Goal: Transaction & Acquisition: Purchase product/service

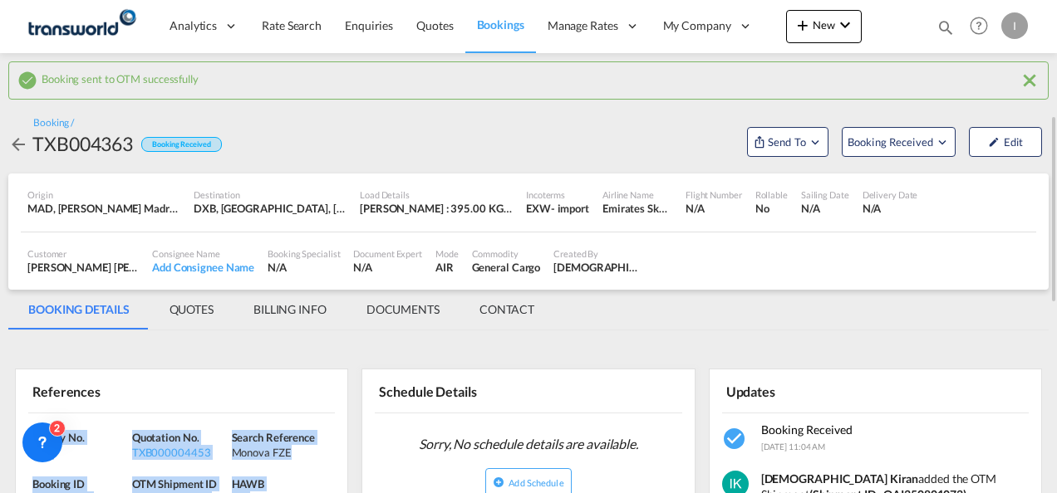
scroll to position [83, 0]
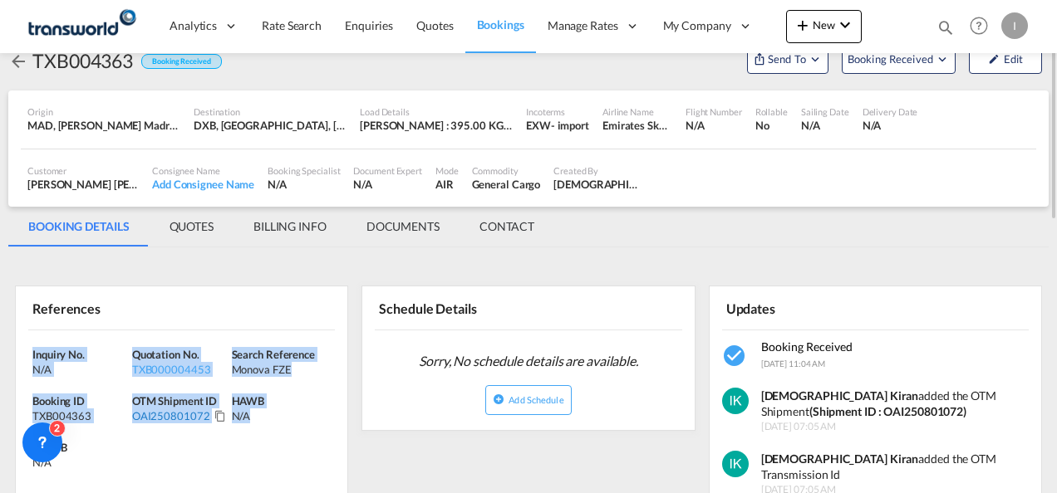
click at [161, 415] on div "OAI250801072" at bounding box center [171, 416] width 78 height 15
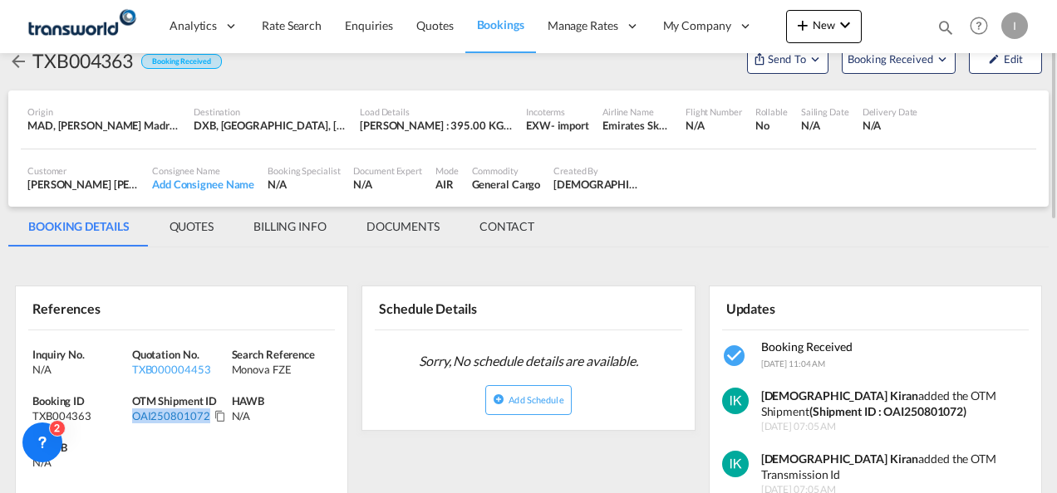
click at [161, 415] on div "OAI250801072" at bounding box center [171, 416] width 78 height 15
click at [821, 32] on button "New" at bounding box center [824, 26] width 76 height 33
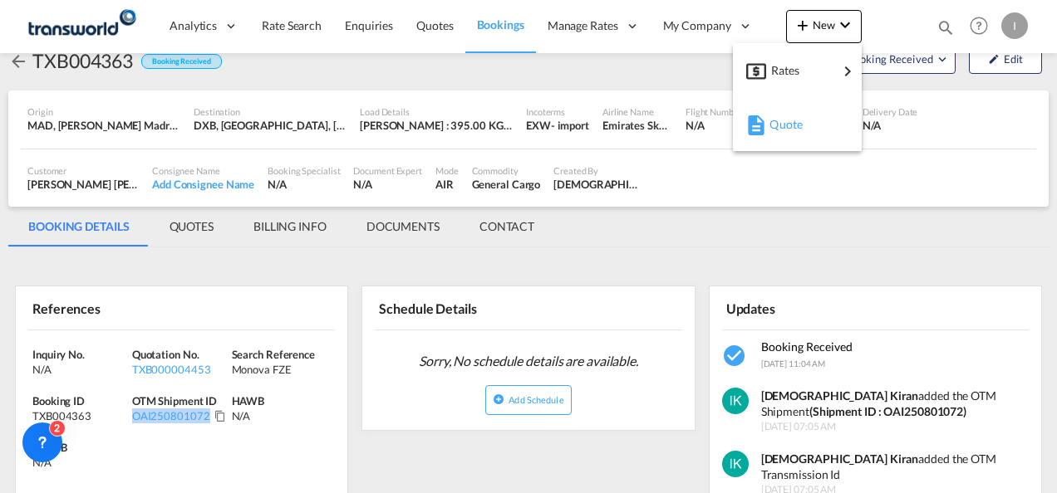
click at [765, 128] on md-icon "button" at bounding box center [756, 125] width 20 height 20
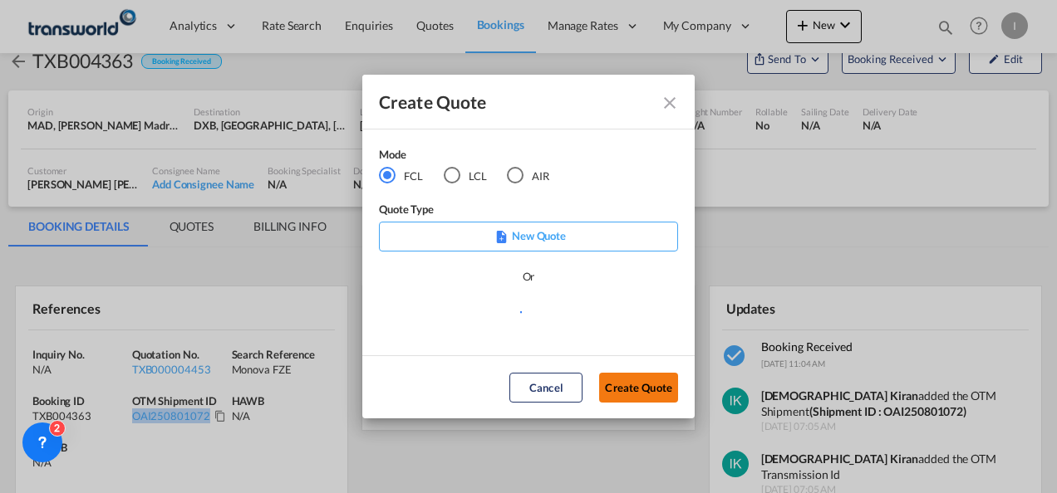
click at [650, 389] on button "Create Quote" at bounding box center [638, 388] width 79 height 30
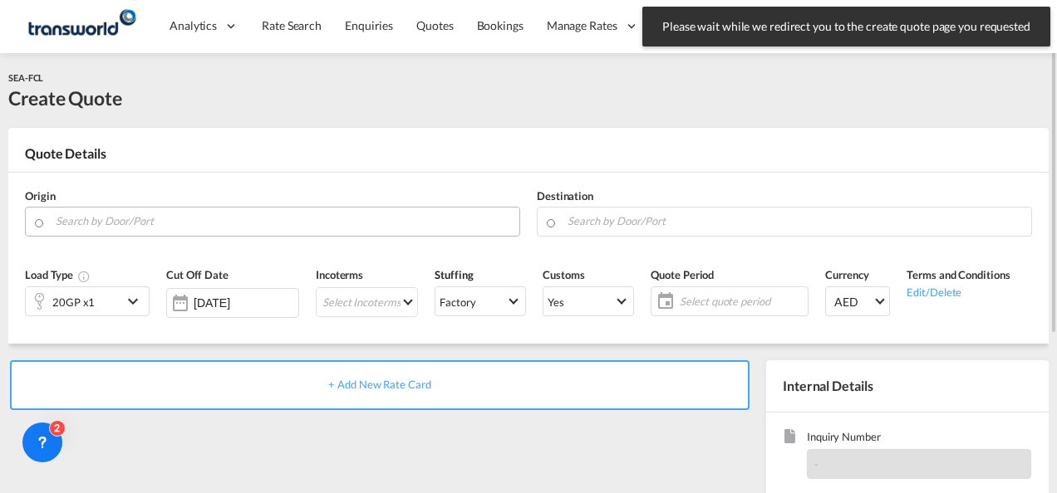
click at [110, 224] on input "Search by Door/Port" at bounding box center [283, 221] width 455 height 29
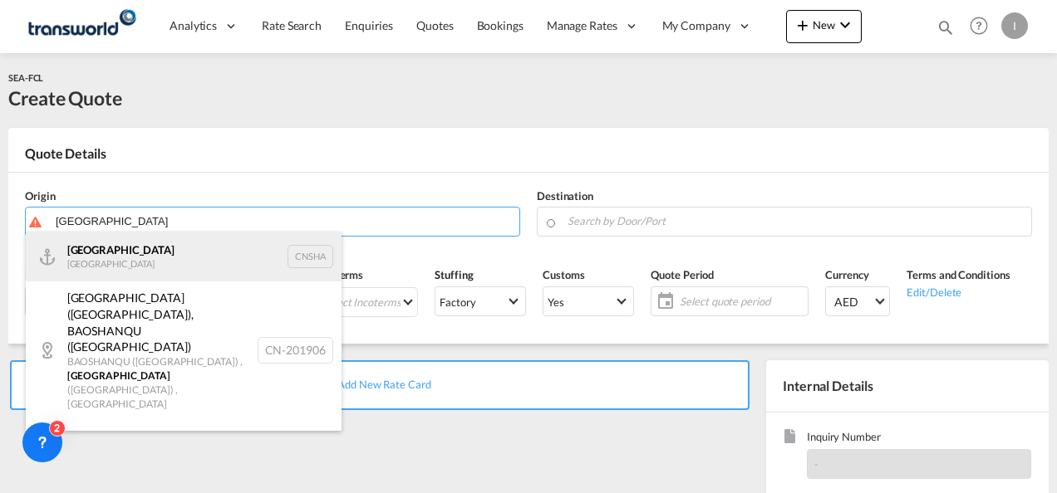
click at [108, 262] on div "Shanghai [GEOGRAPHIC_DATA] CNSHA" at bounding box center [184, 257] width 316 height 50
type input "[GEOGRAPHIC_DATA], [GEOGRAPHIC_DATA]"
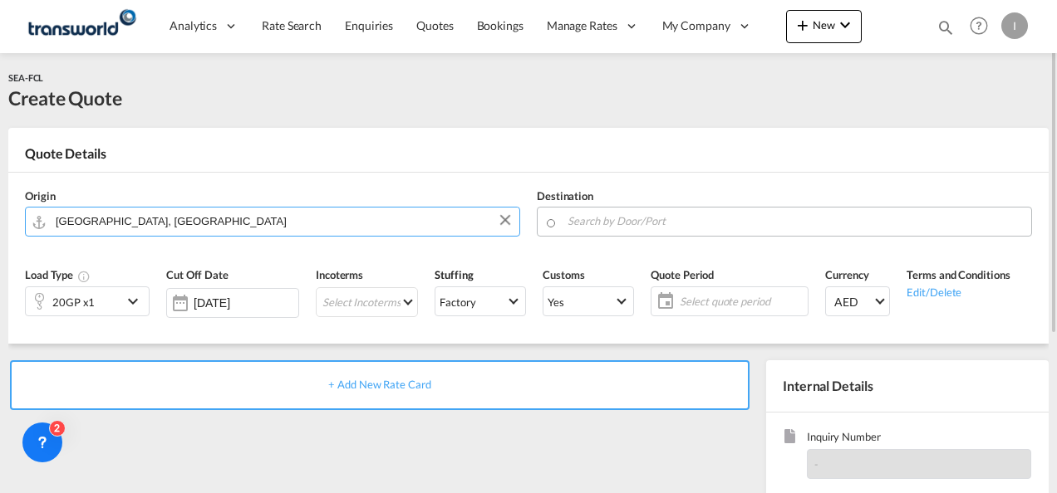
click at [668, 226] on input "Search by Door/Port" at bounding box center [794, 221] width 455 height 29
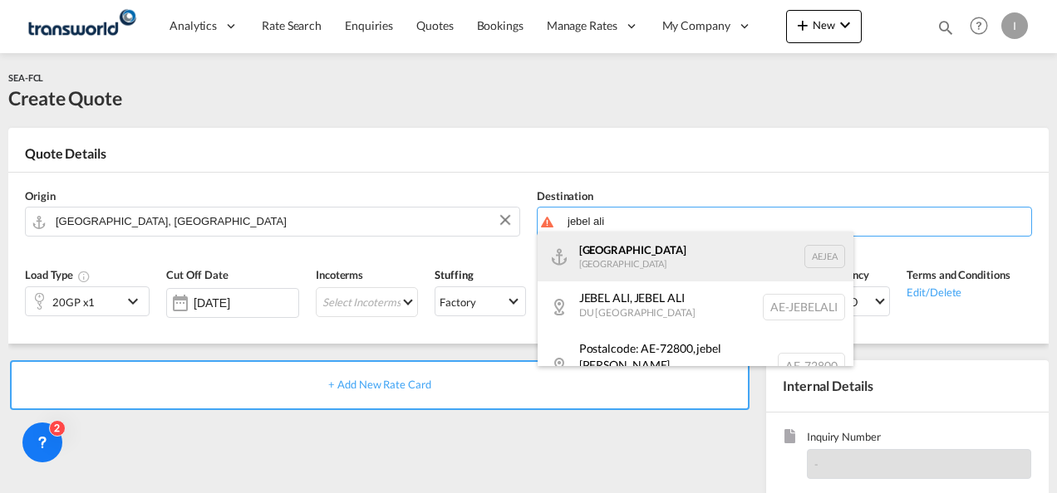
click at [638, 263] on div "[GEOGRAPHIC_DATA] [GEOGRAPHIC_DATA]" at bounding box center [695, 257] width 316 height 50
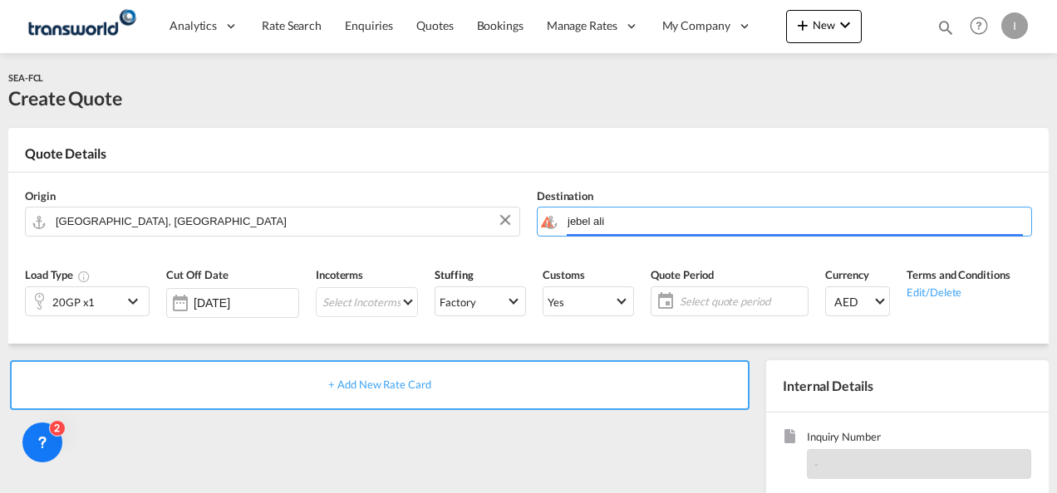
type input "[GEOGRAPHIC_DATA], [GEOGRAPHIC_DATA]"
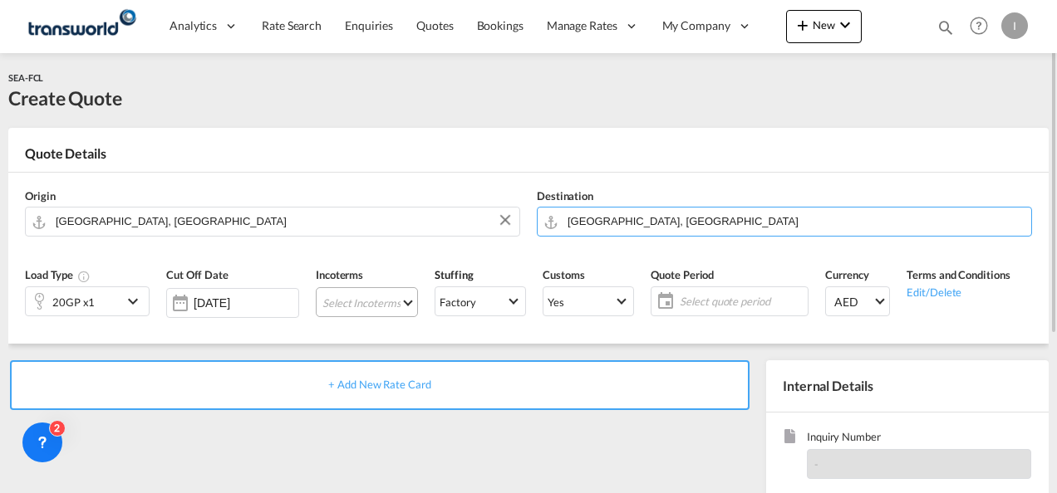
click at [342, 299] on md-select "Select Incoterms CFR - export Cost and Freight CPT - export Carrier Paid to CFR…" at bounding box center [367, 302] width 102 height 30
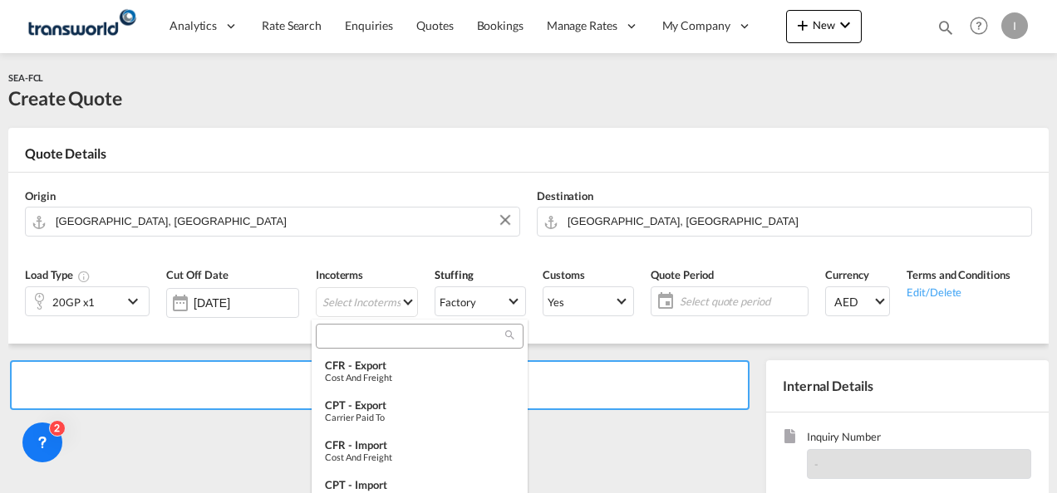
click at [347, 341] on input "search" at bounding box center [413, 336] width 184 height 15
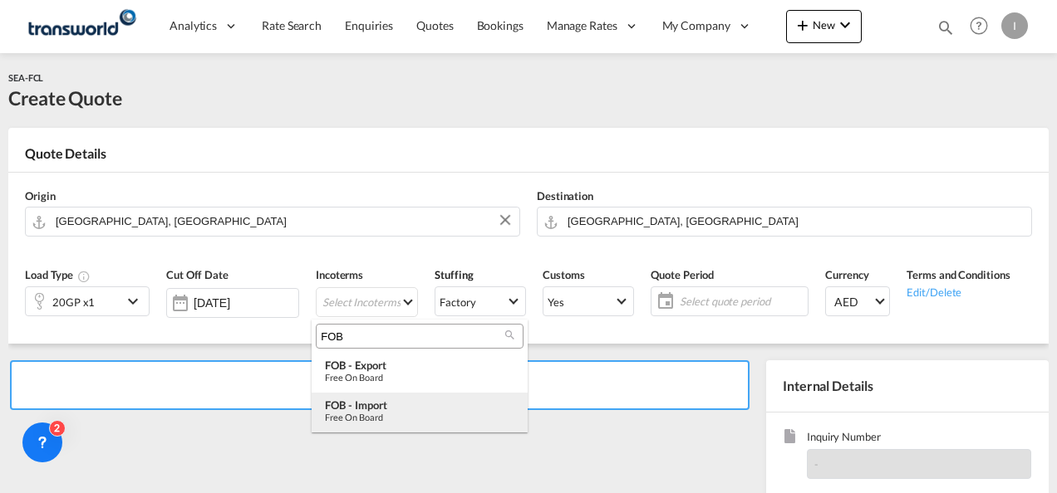
type input "FOB"
click at [374, 423] on md-option "FOB - import Free on Board" at bounding box center [419, 413] width 216 height 40
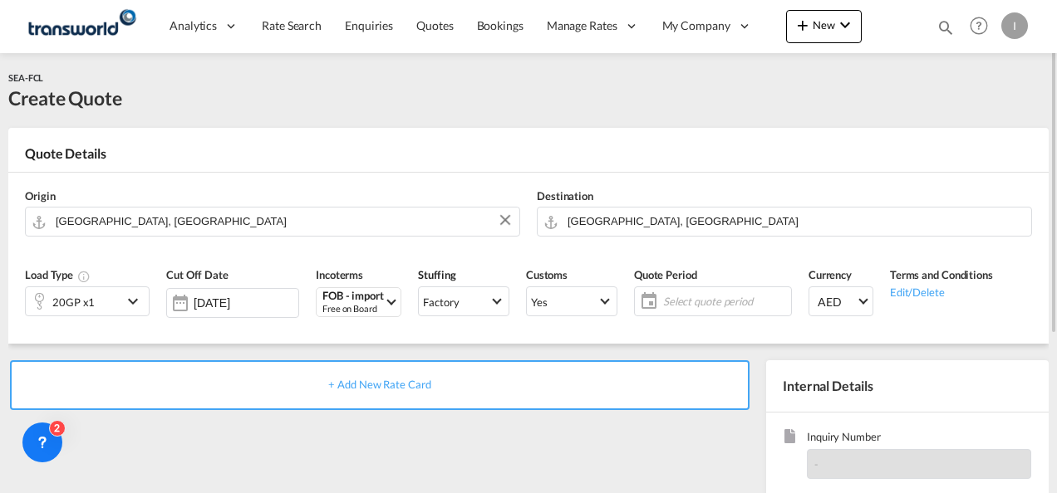
click at [675, 297] on span "Select quote period" at bounding box center [725, 301] width 124 height 15
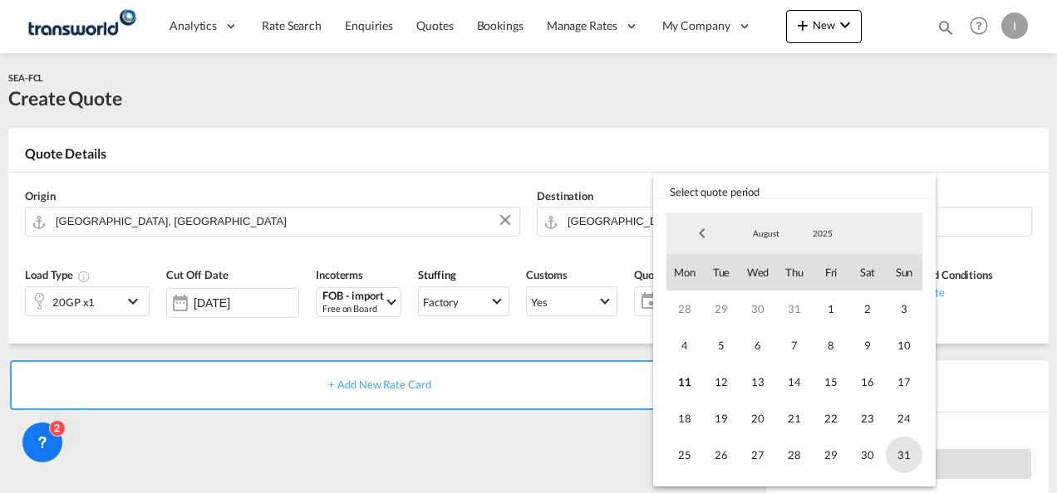
click at [920, 455] on span "31" at bounding box center [903, 455] width 37 height 37
click at [495, 457] on md-backdrop at bounding box center [528, 246] width 1057 height 493
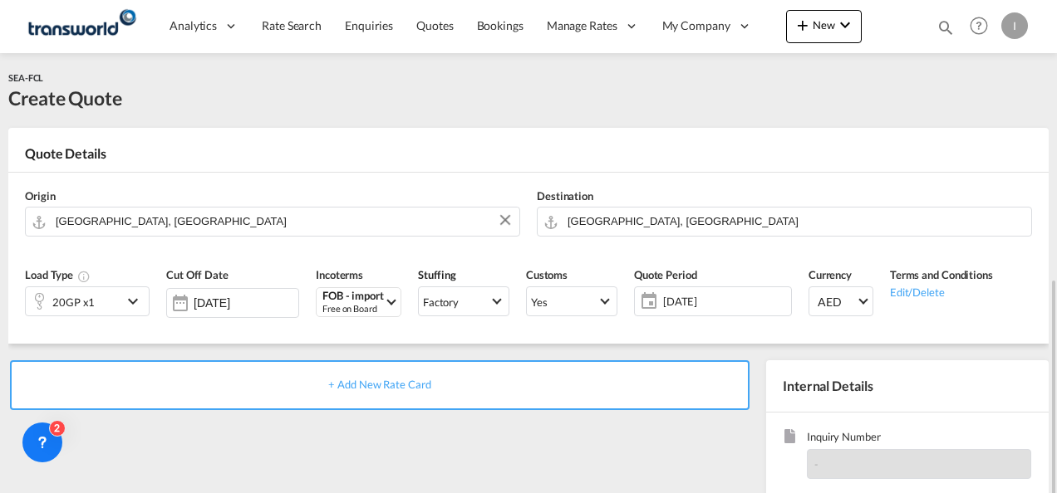
scroll to position [166, 0]
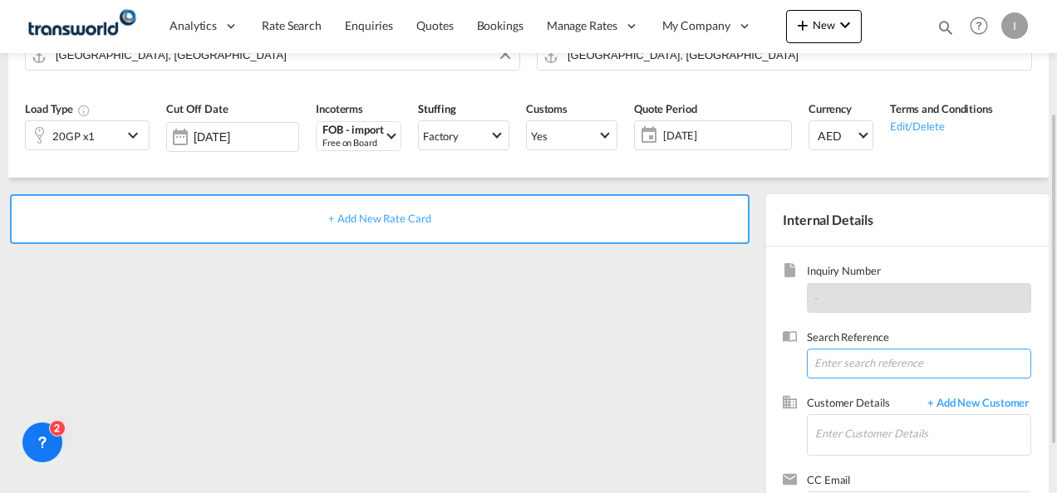
click at [858, 365] on input at bounding box center [919, 364] width 224 height 30
paste input "OAI250801072"
drag, startPoint x: 885, startPoint y: 365, endPoint x: 739, endPoint y: 376, distance: 146.6
click at [742, 376] on div "+ Add New Rate Card Internal Details Inquiry Number - Search Reference OAI25080…" at bounding box center [528, 364] width 1040 height 372
paste input "TWI 21450"
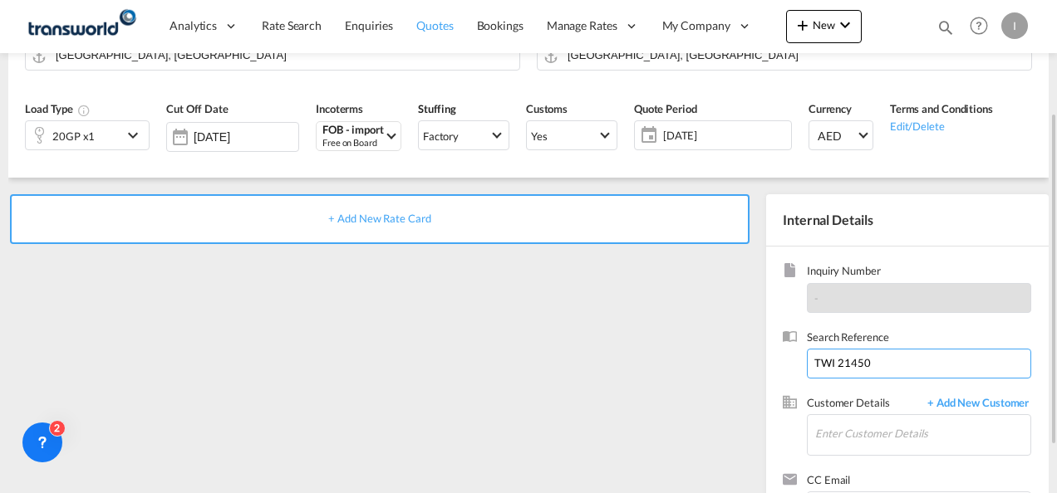
type input "TWI 21450"
click at [437, 37] on link "Quotes" at bounding box center [435, 26] width 60 height 54
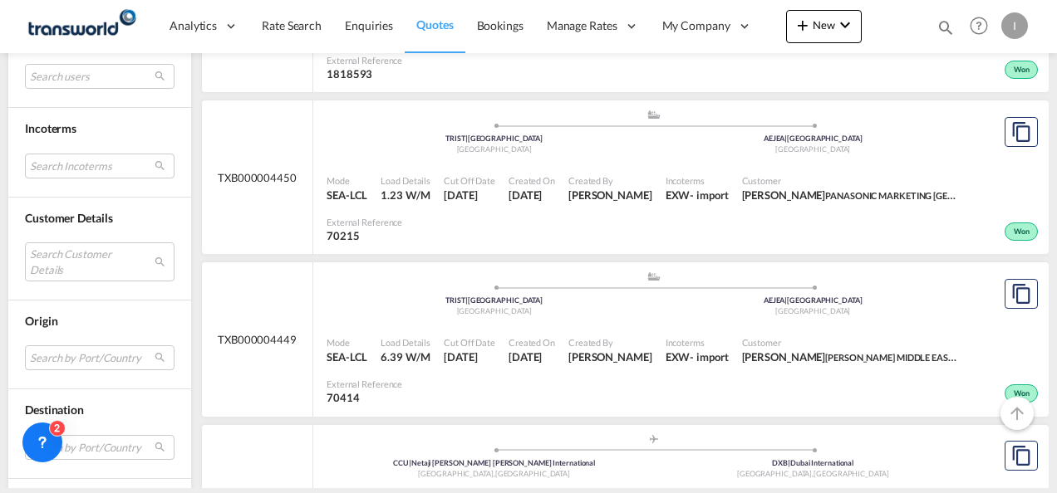
scroll to position [748, 0]
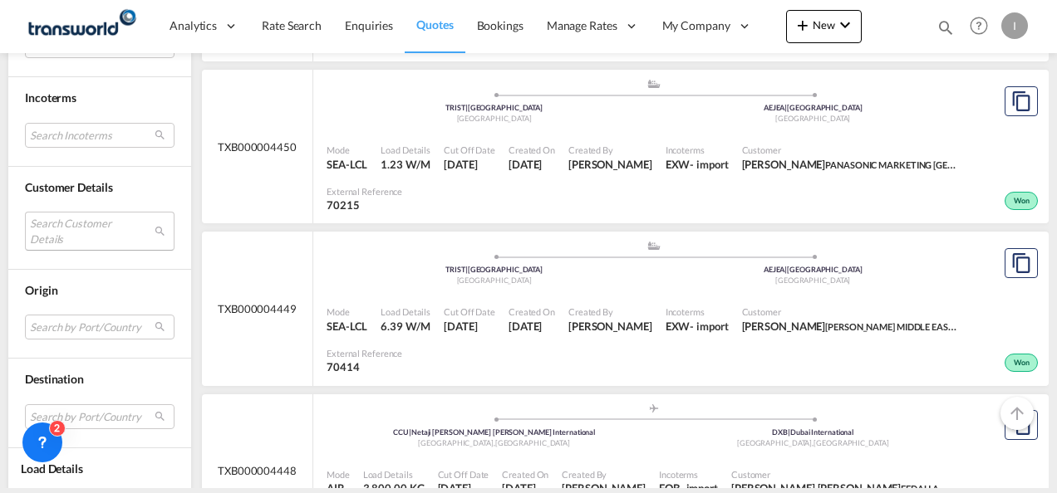
click at [65, 233] on md-select "Search Customer Details user name user [PERSON_NAME] [PERSON_NAME] [PERSON_NAME…" at bounding box center [100, 231] width 150 height 38
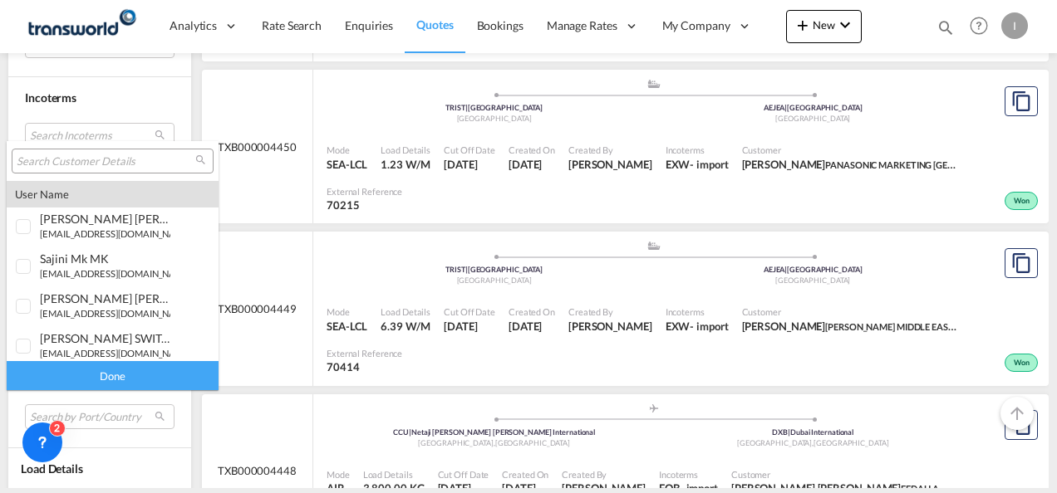
click at [62, 169] on div at bounding box center [113, 161] width 202 height 25
click at [66, 159] on input "search" at bounding box center [106, 161] width 179 height 15
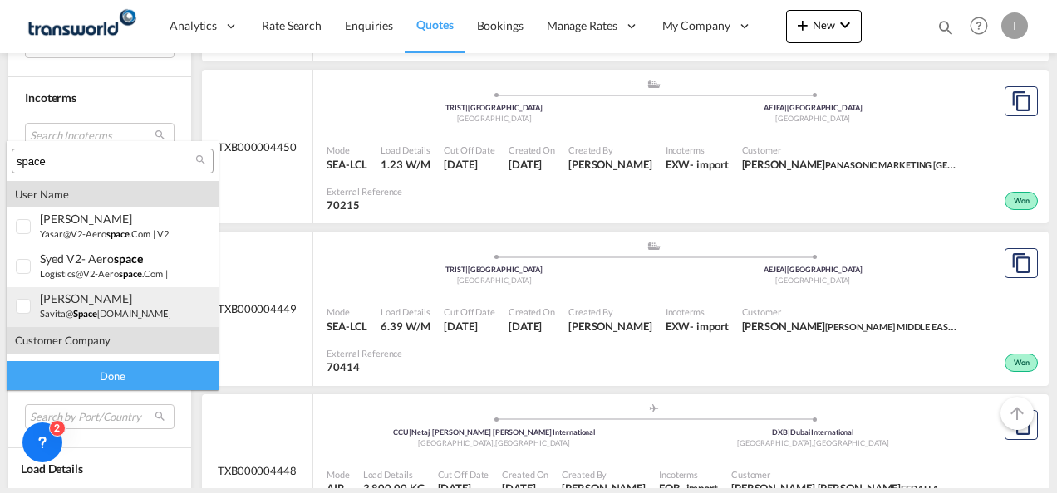
type input "space"
click at [74, 306] on div "[PERSON_NAME] savita@ space [DOMAIN_NAME] | space well interiors llc" at bounding box center [105, 306] width 130 height 28
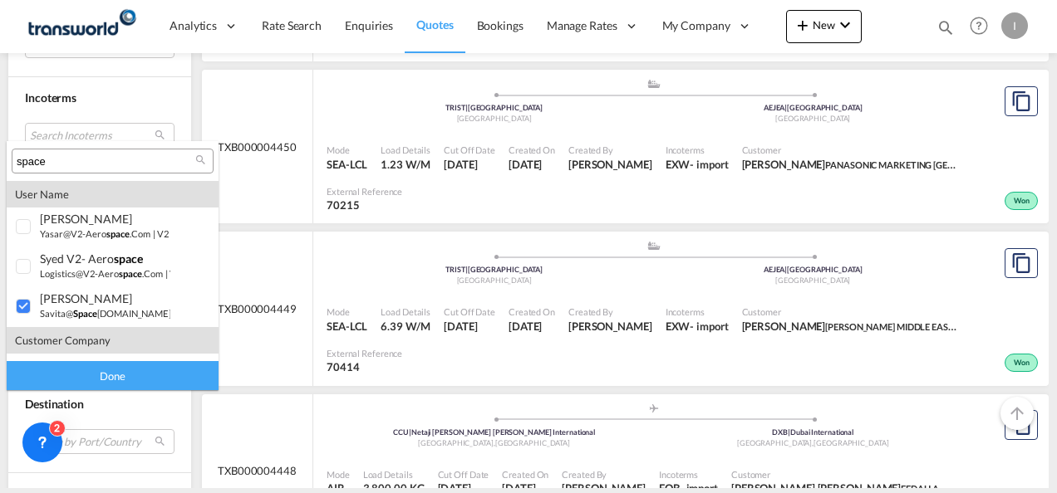
click at [113, 377] on div "Done" at bounding box center [113, 375] width 212 height 29
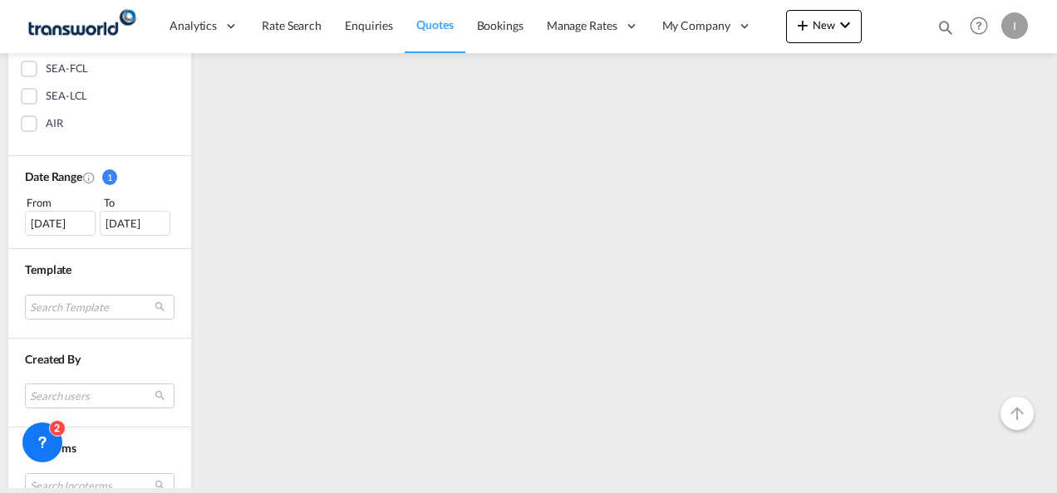
scroll to position [0, 0]
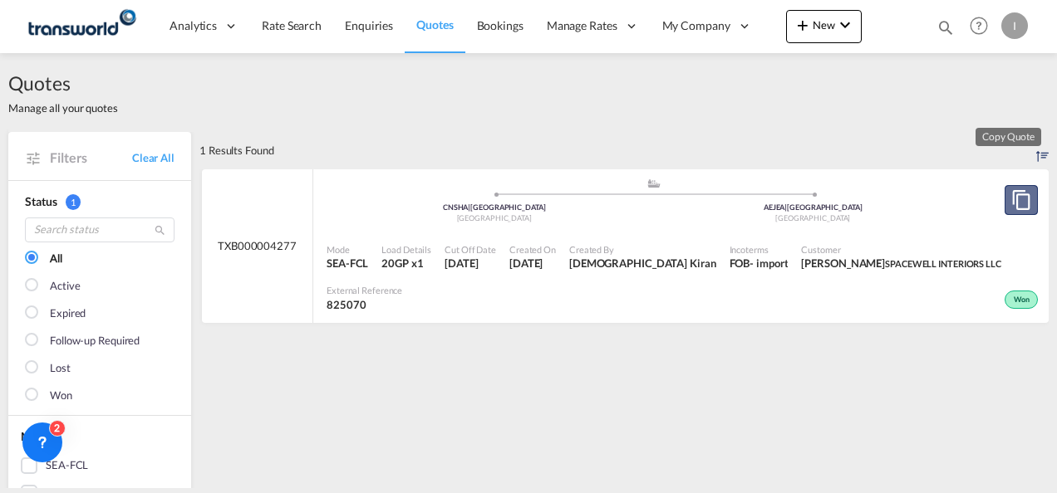
click at [1011, 198] on md-icon "assets/icons/custom/copyQuote.svg" at bounding box center [1021, 200] width 20 height 20
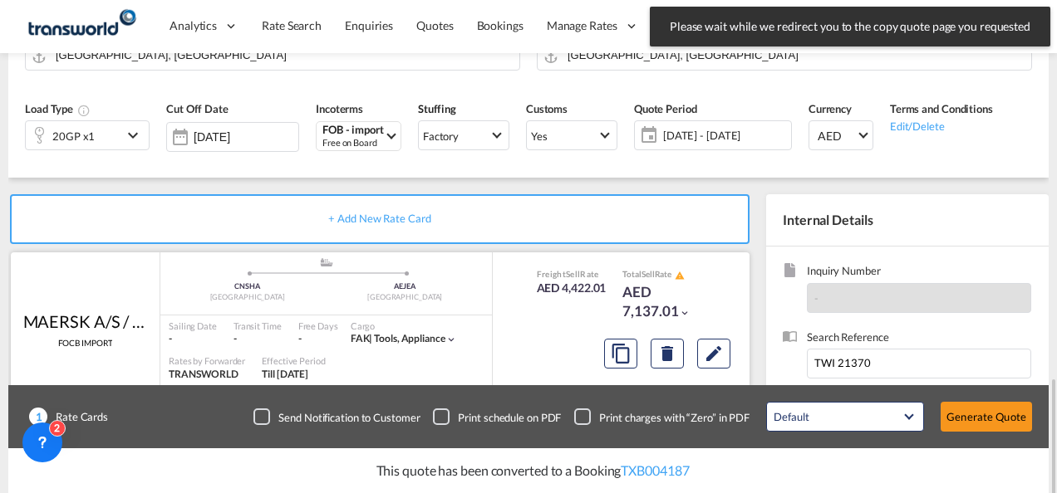
scroll to position [342, 0]
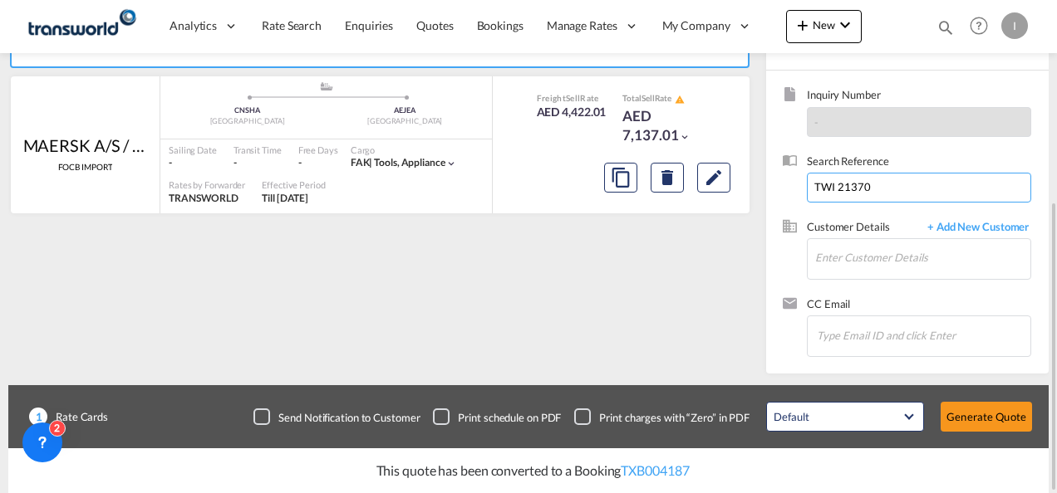
drag, startPoint x: 897, startPoint y: 176, endPoint x: 791, endPoint y: 184, distance: 106.6
click at [791, 184] on div "Search Reference TWI 21370" at bounding box center [906, 187] width 249 height 66
paste input "45"
type input "TWI 21450"
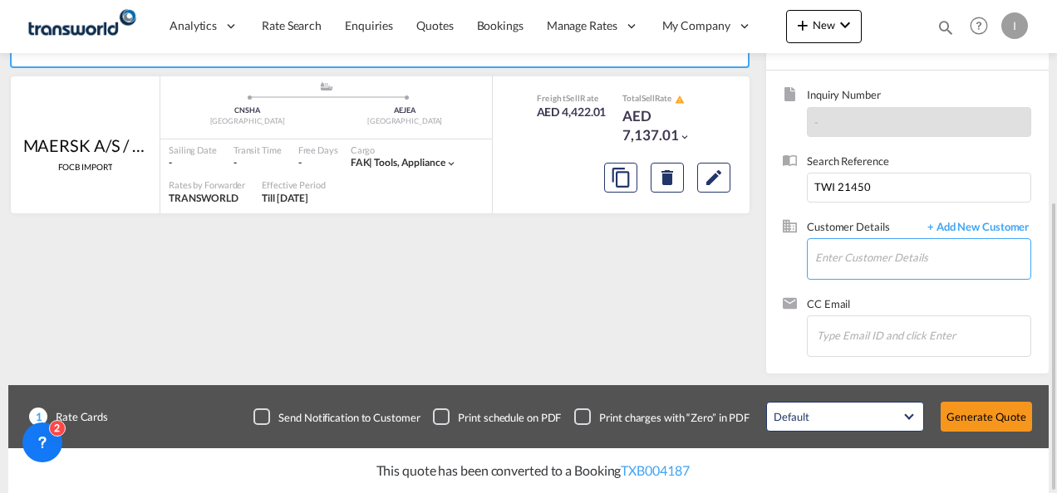
click at [834, 249] on input "Enter Customer Details" at bounding box center [922, 257] width 215 height 37
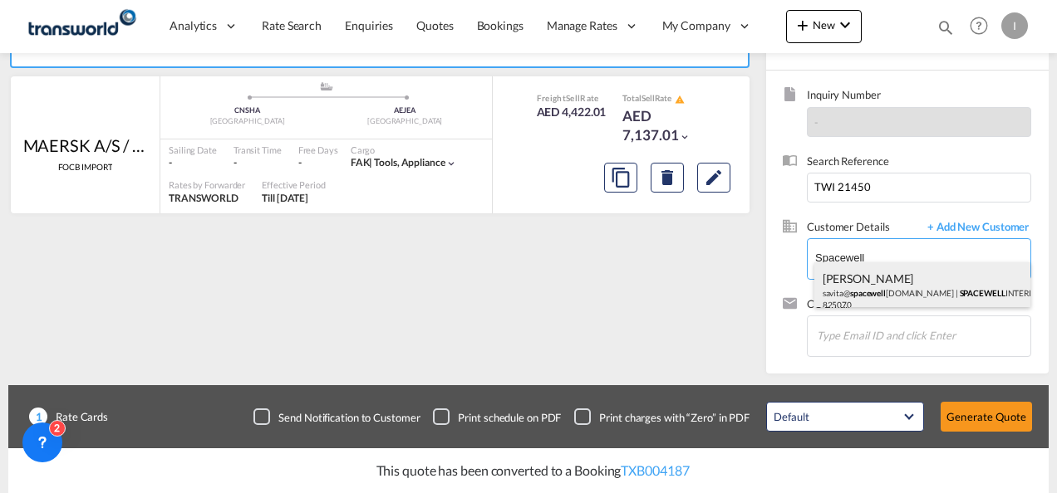
click at [871, 295] on div "[PERSON_NAME] savita@ spacewell [DOMAIN_NAME] | SPACEWELL INTERIORS LLC | 825070" at bounding box center [922, 290] width 217 height 56
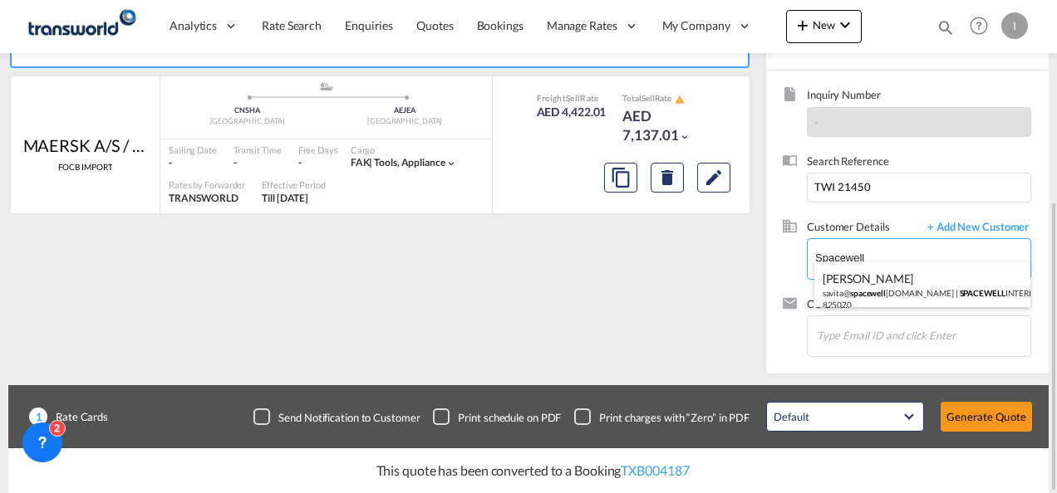
type input "SPACEWELL INTERIORS LLC, [PERSON_NAME], [EMAIL_ADDRESS][DOMAIN_NAME]"
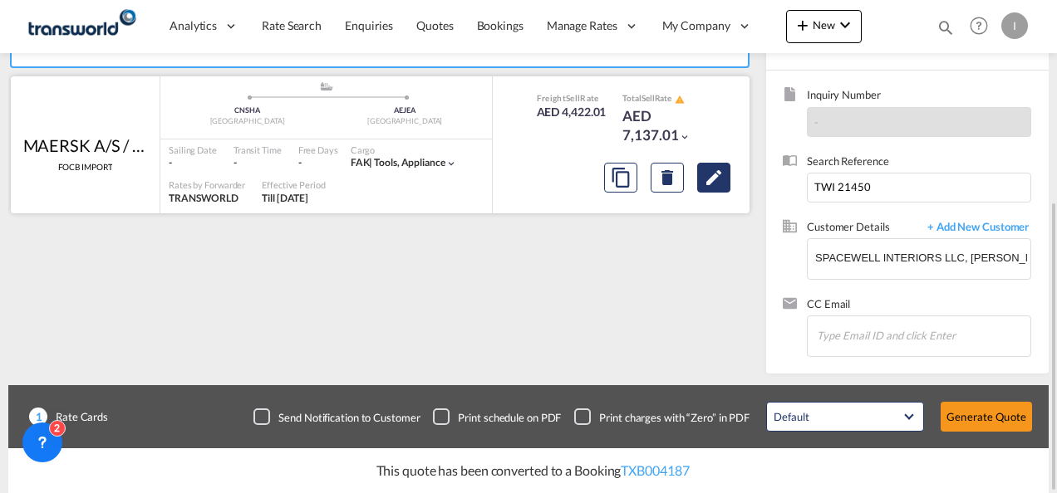
click at [708, 183] on md-icon "Edit" at bounding box center [714, 178] width 20 height 20
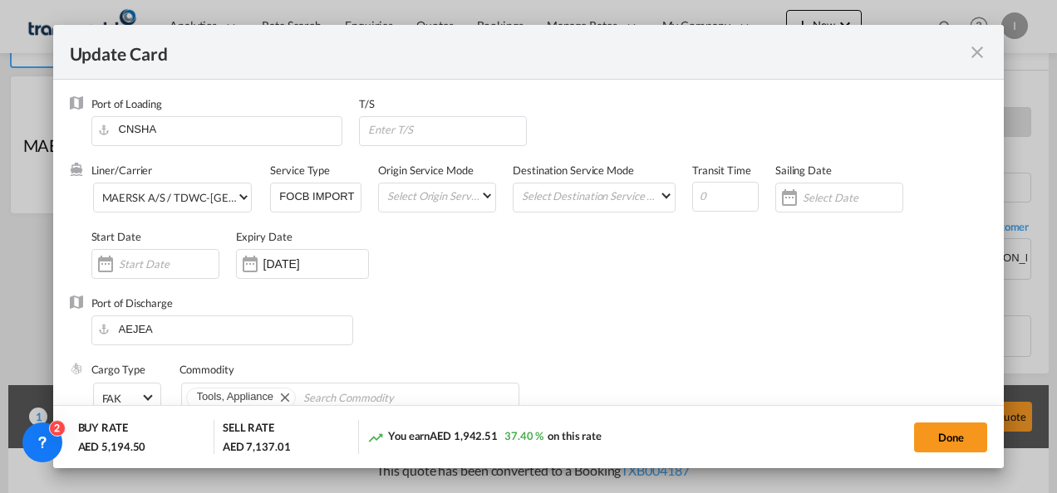
select select "per equipment"
select select "per B/L"
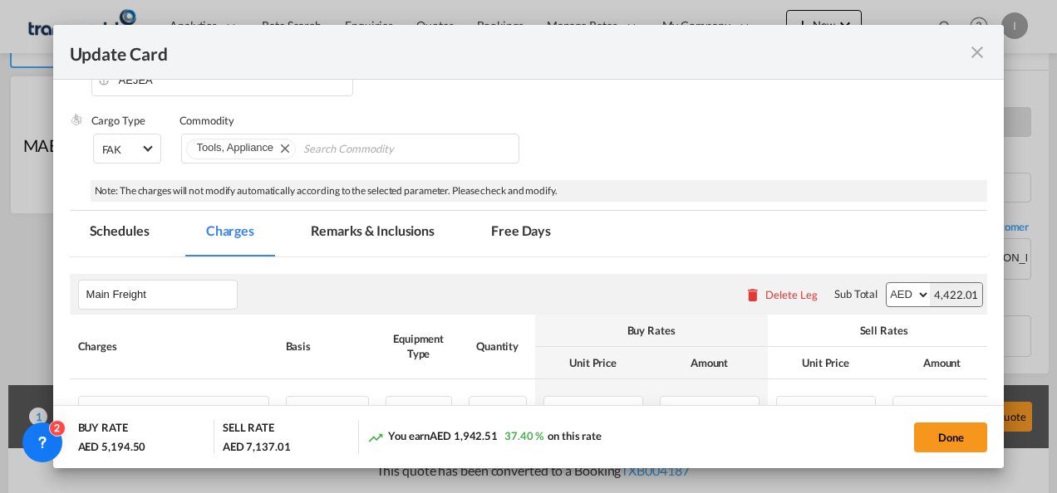
scroll to position [415, 0]
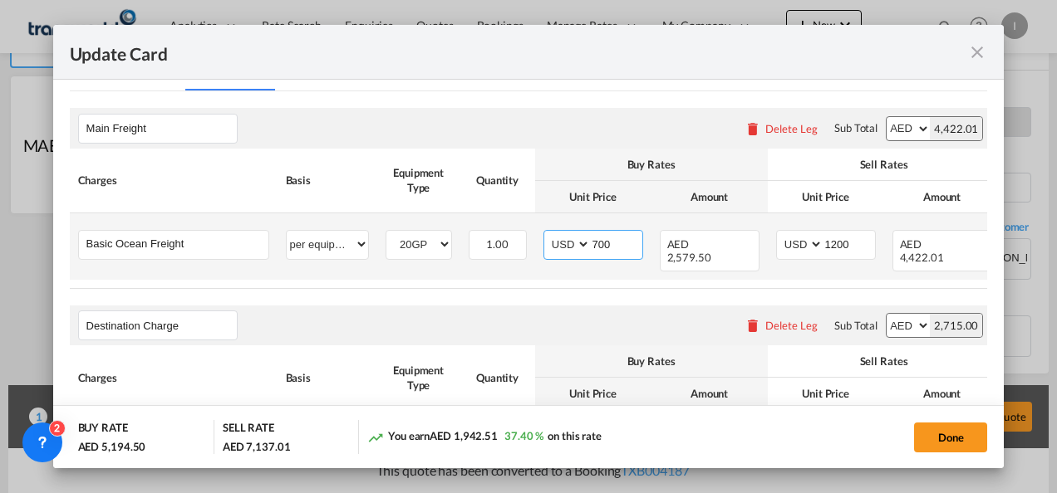
click at [596, 244] on input "700" at bounding box center [616, 243] width 51 height 25
type input "1300"
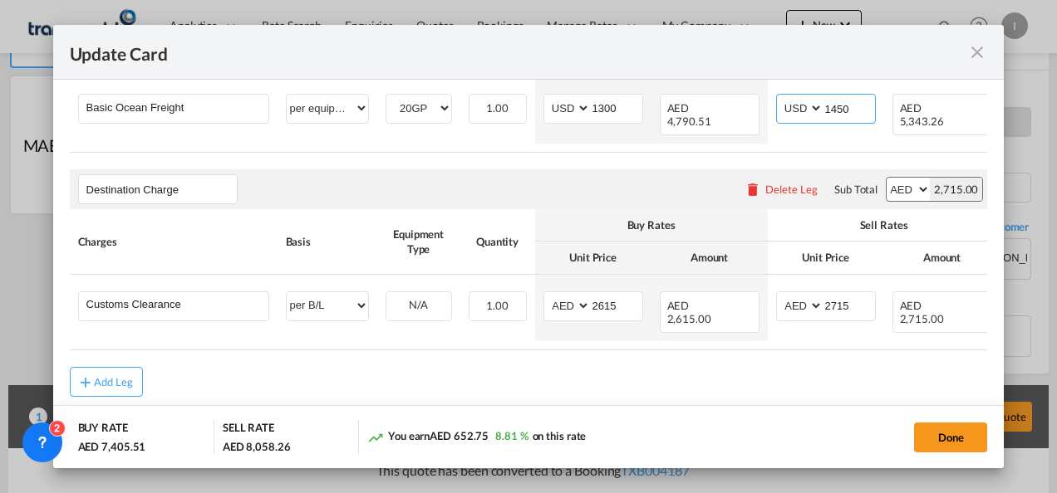
scroll to position [568, 0]
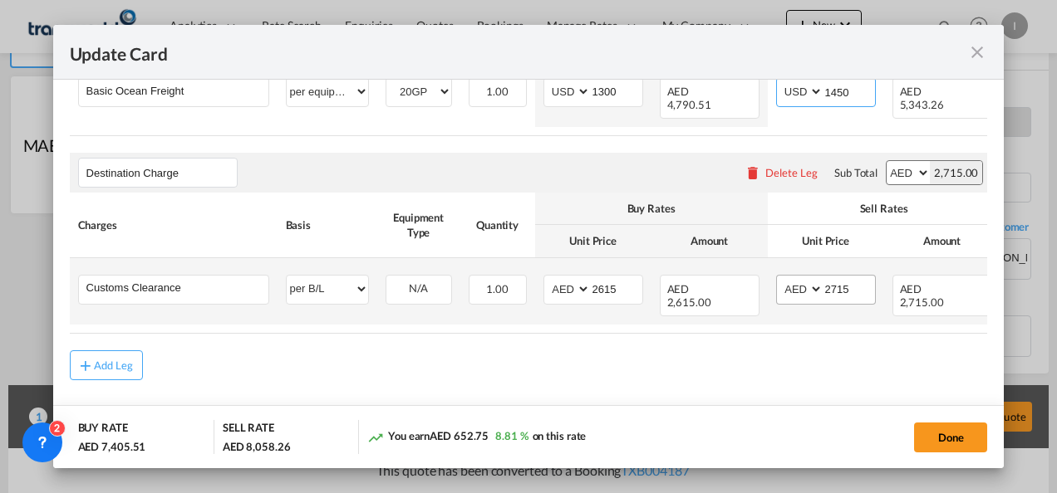
type input "1450"
click at [834, 276] on input "2715" at bounding box center [848, 288] width 51 height 25
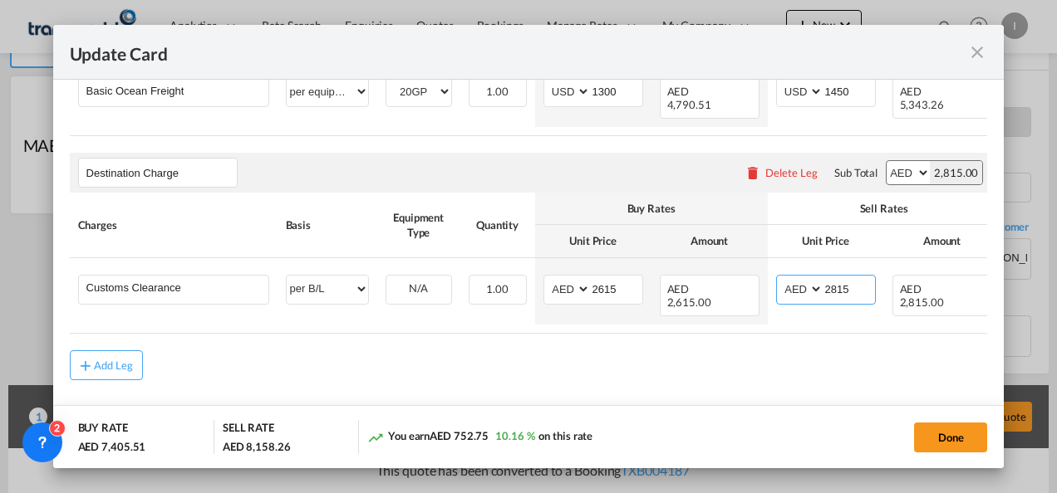
type input "2815"
click at [933, 432] on button "Done" at bounding box center [950, 438] width 73 height 30
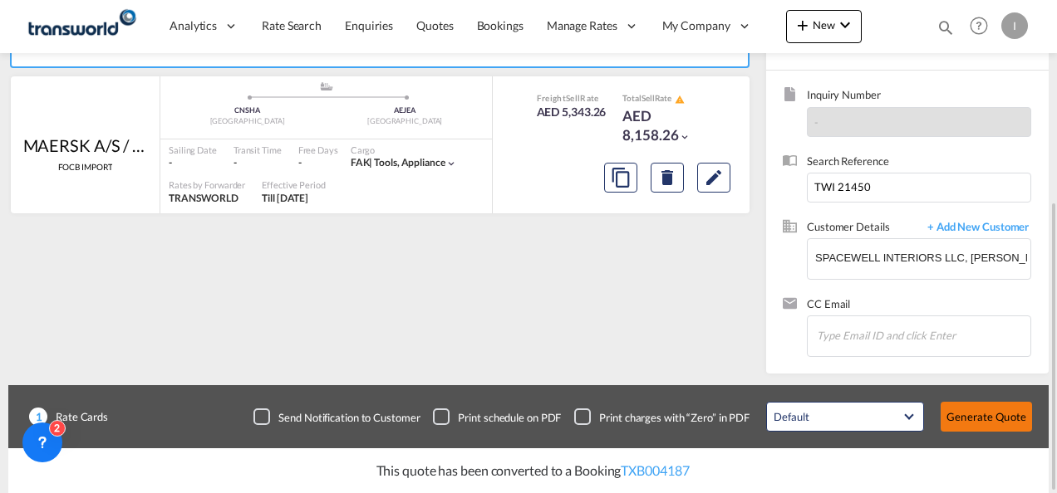
click at [979, 421] on button "Generate Quote" at bounding box center [985, 417] width 91 height 30
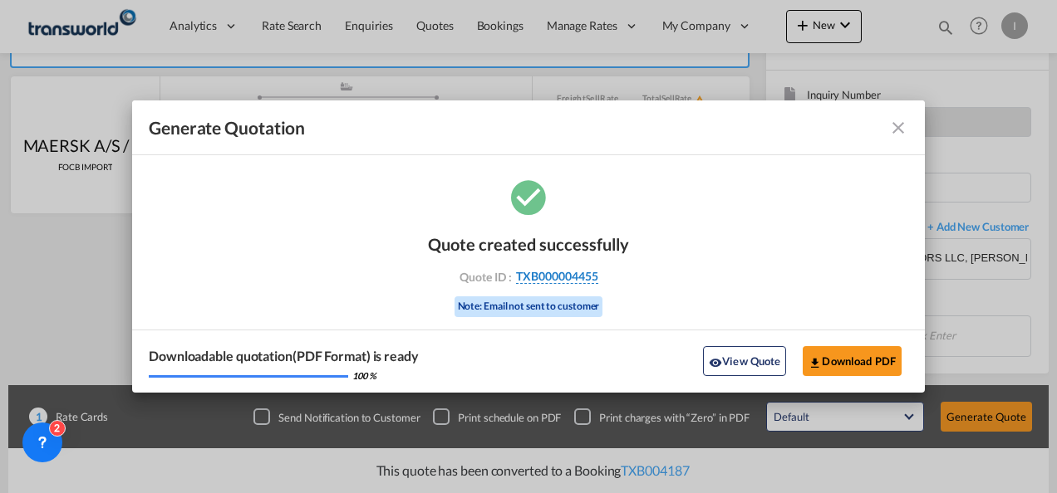
click at [552, 279] on span "TXB000004455" at bounding box center [557, 276] width 82 height 15
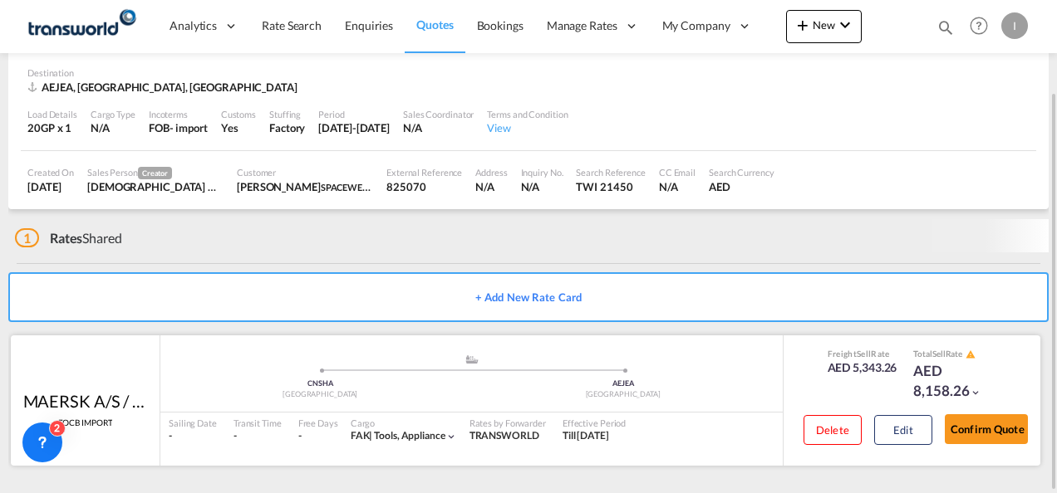
scroll to position [103, 0]
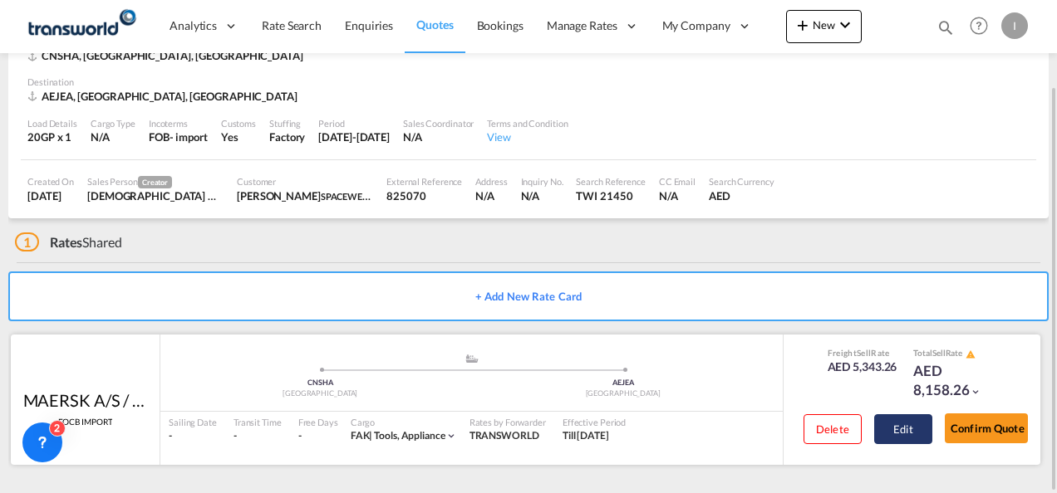
click at [912, 427] on button "Edit" at bounding box center [903, 429] width 58 height 30
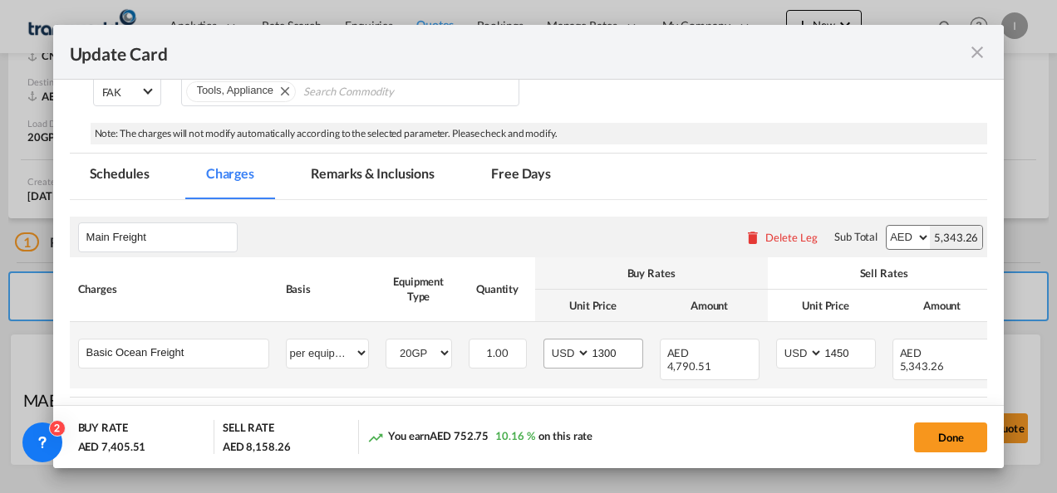
scroll to position [332, 0]
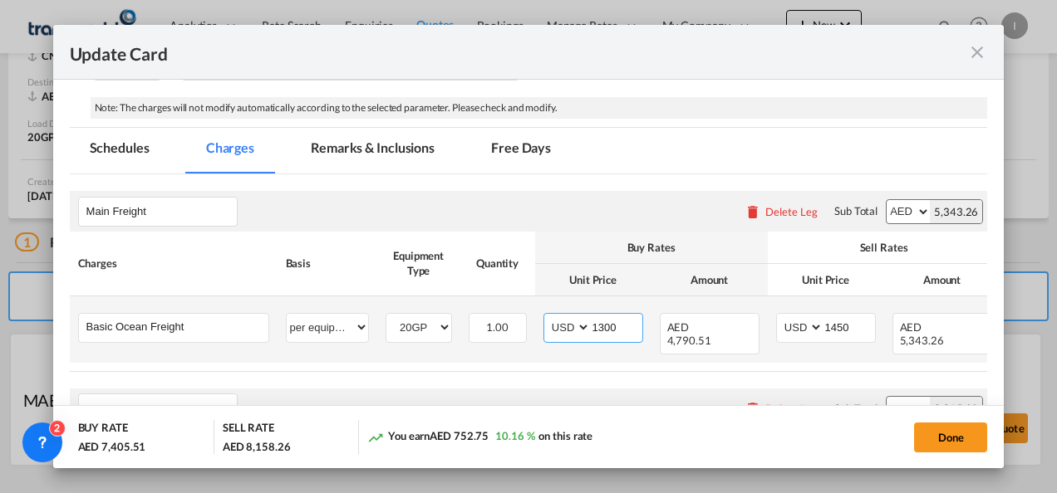
click at [610, 330] on input "1300" at bounding box center [616, 326] width 51 height 25
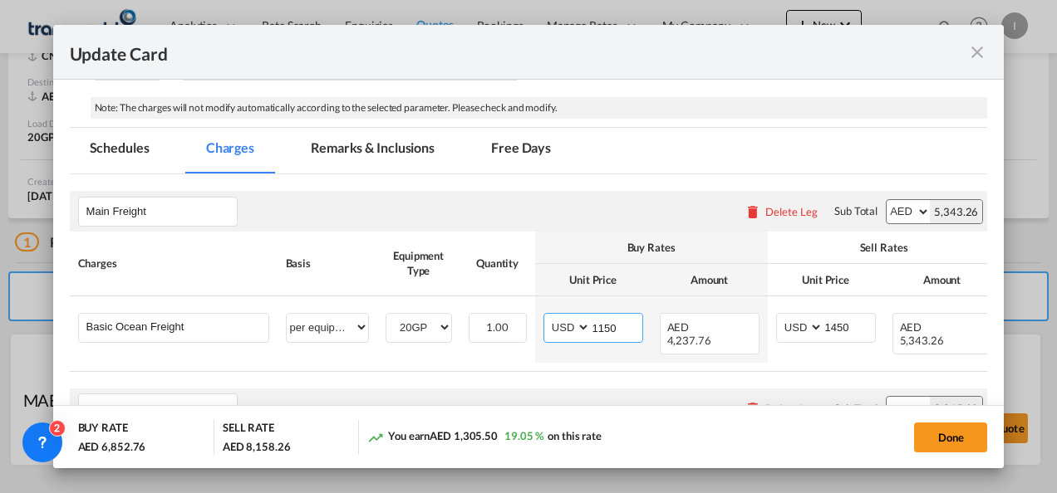
type input "1150"
click at [656, 167] on md-tabs-canvas "Schedules Charges Remarks & Inclusions Free Days Schedules Charges Remarks & In…" at bounding box center [529, 151] width 918 height 46
click at [929, 438] on button "Done" at bounding box center [950, 438] width 73 height 30
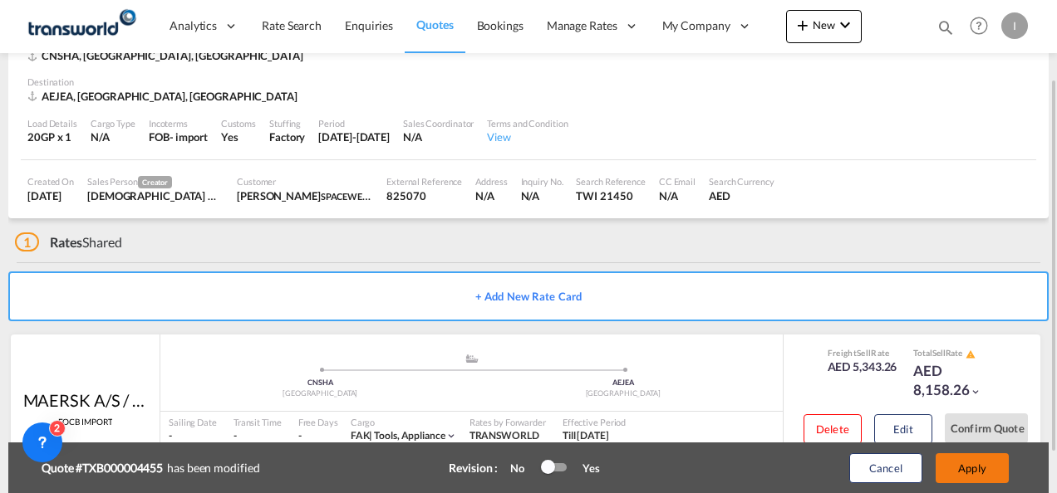
click at [971, 468] on button "Apply" at bounding box center [971, 469] width 73 height 30
